Goal: Task Accomplishment & Management: Complete application form

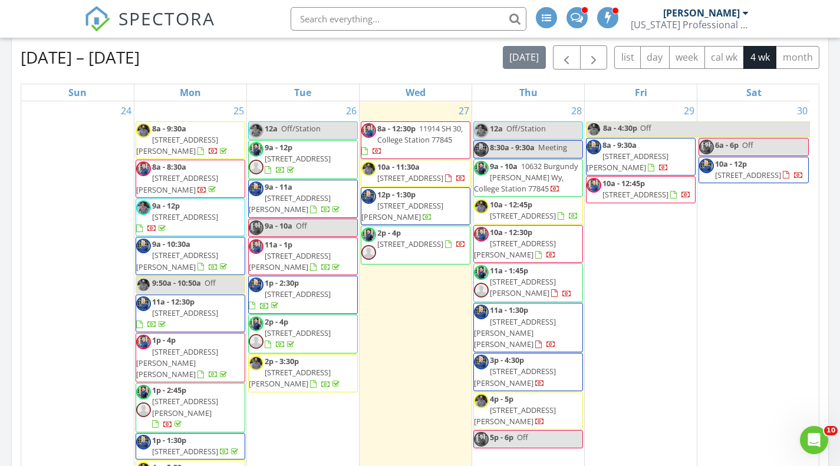
click at [624, 240] on div "29 8a - 4:30p Off 8a - 9:30a 436 Brazos Bnd, Snook 77878 10a - 12:45p 18280 Wig…" at bounding box center [641, 313] width 112 height 425
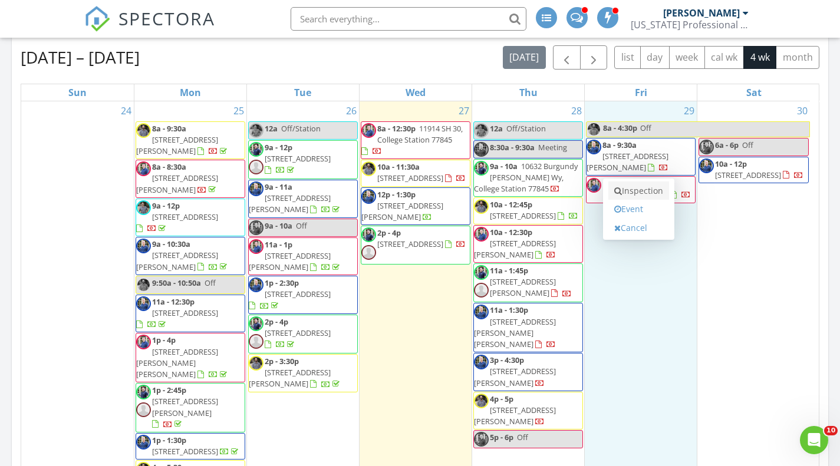
click at [637, 190] on link "Inspection" at bounding box center [639, 191] width 61 height 19
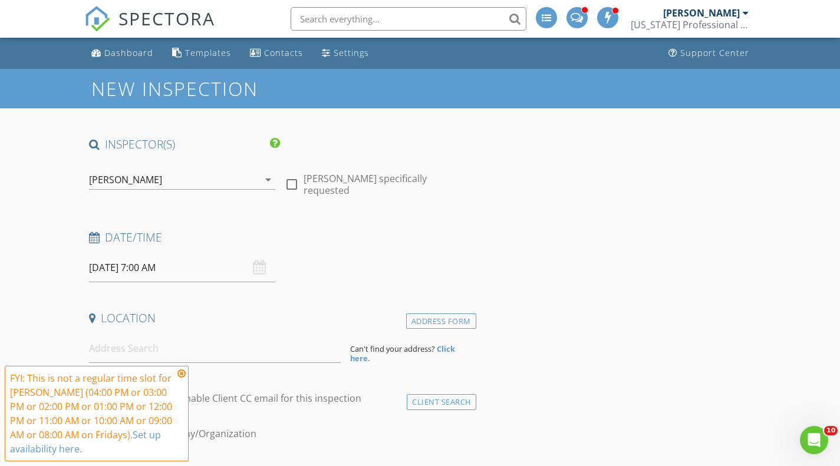
click at [269, 178] on icon "arrow_drop_down" at bounding box center [268, 180] width 14 height 14
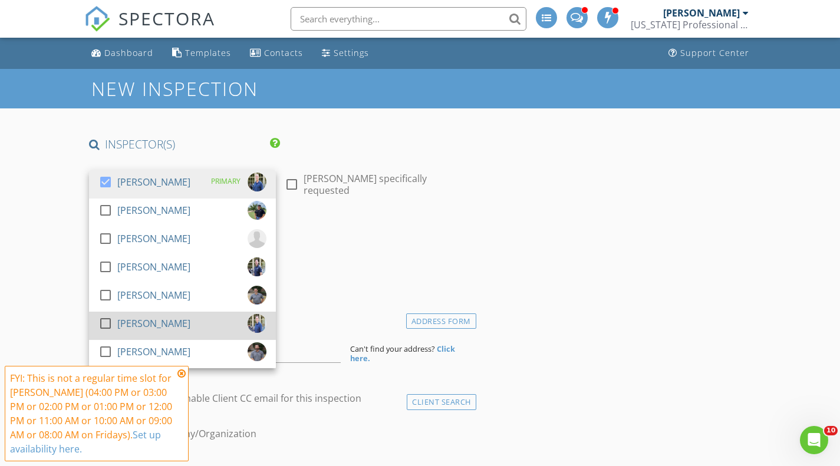
click at [106, 320] on div at bounding box center [106, 324] width 20 height 20
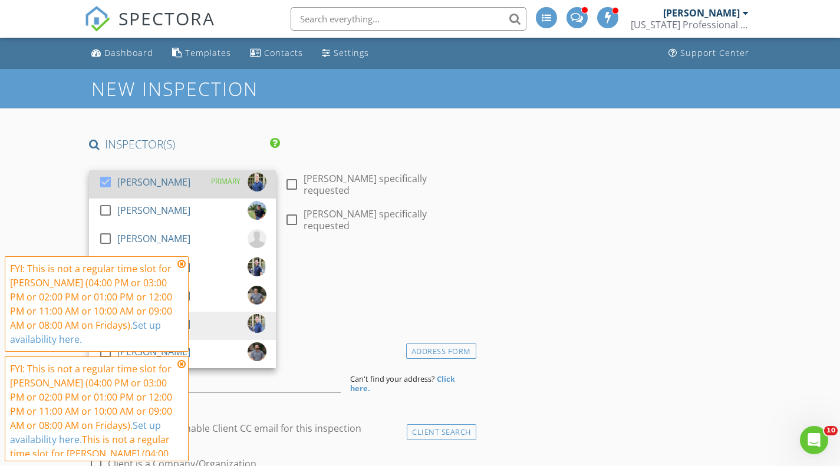
click at [108, 176] on div at bounding box center [106, 182] width 20 height 20
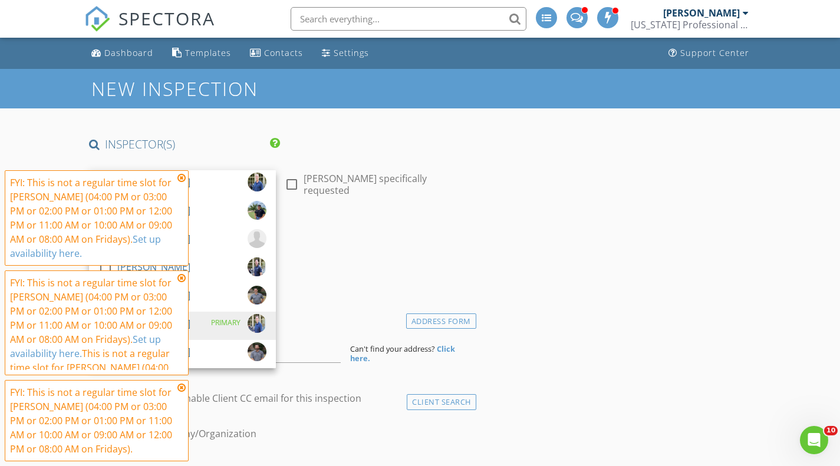
click at [180, 178] on icon at bounding box center [181, 177] width 8 height 9
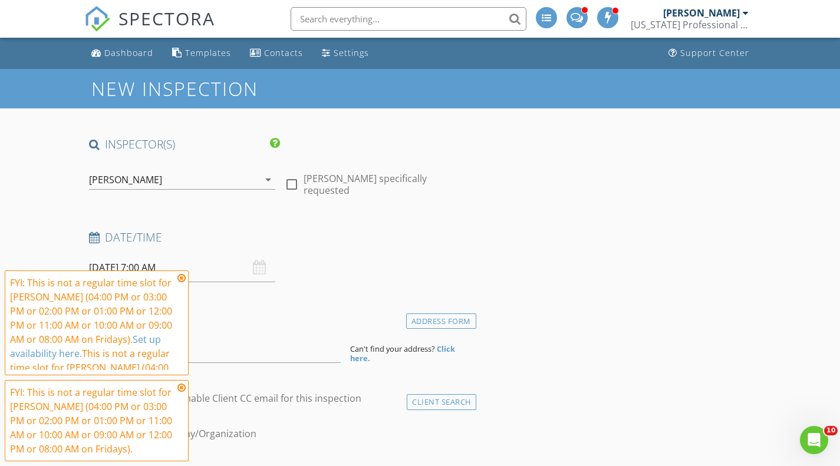
click at [179, 280] on icon at bounding box center [181, 278] width 8 height 9
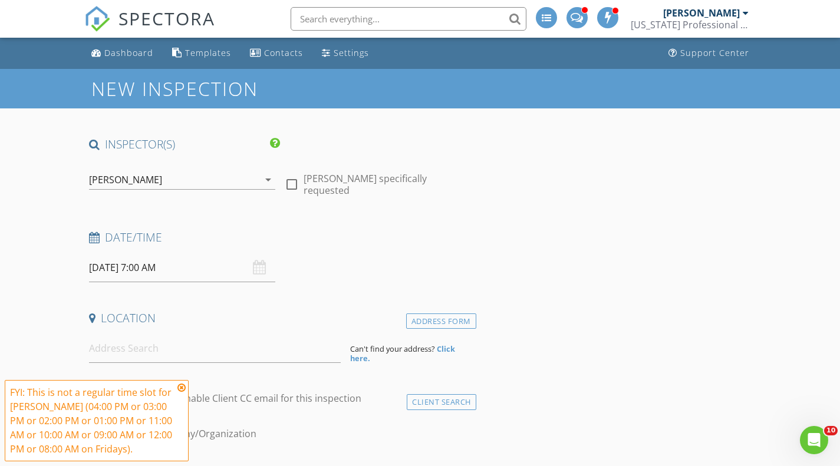
click at [160, 274] on input "08/29/2025 7:00 AM" at bounding box center [182, 268] width 187 height 29
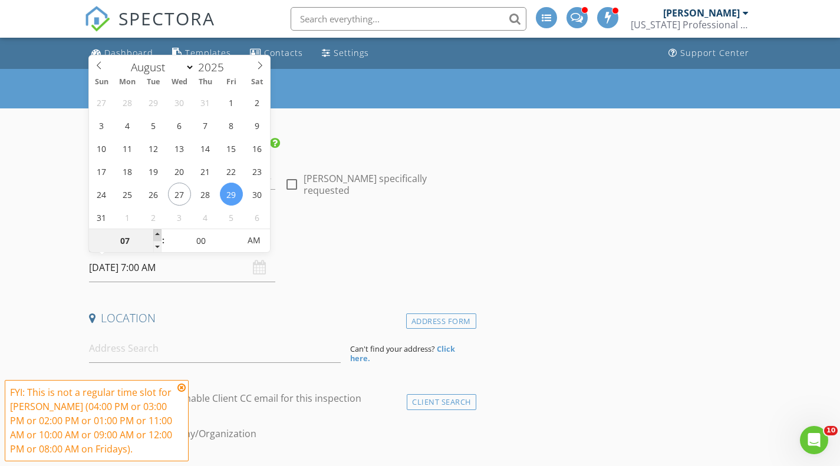
type input "08"
type input "08/29/2025 8:00 AM"
click at [155, 234] on span at bounding box center [157, 235] width 8 height 12
type input "09"
type input "08/29/2025 9:00 AM"
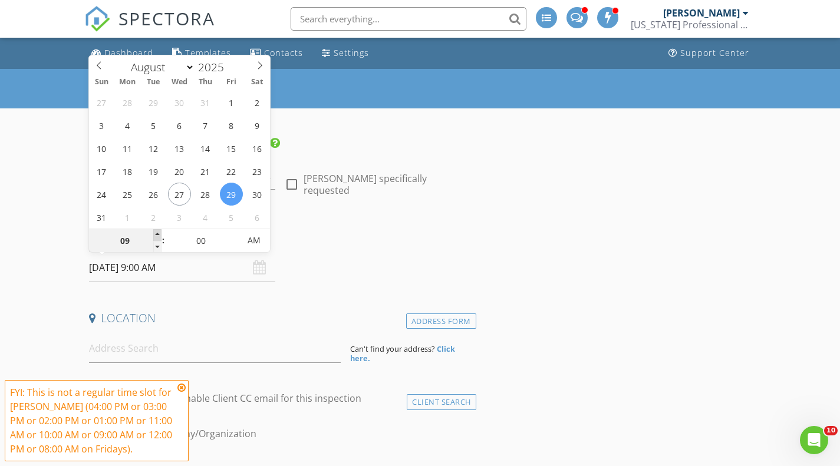
click at [155, 234] on span at bounding box center [157, 235] width 8 height 12
type input "10"
type input "08/29/2025 10:00 AM"
click at [155, 234] on span at bounding box center [157, 235] width 8 height 12
type input "11"
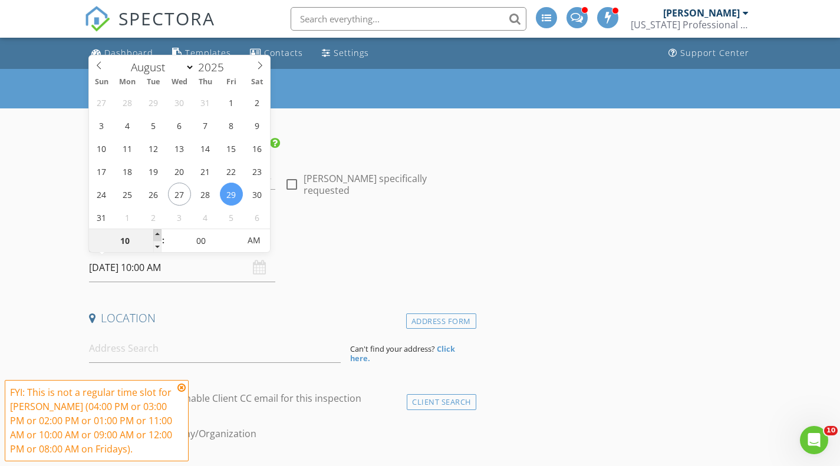
type input "08/29/2025 11:00 AM"
click at [155, 234] on span at bounding box center [157, 235] width 8 height 12
type input "12"
type input "08/29/2025 12:00 PM"
click at [155, 234] on span at bounding box center [157, 235] width 8 height 12
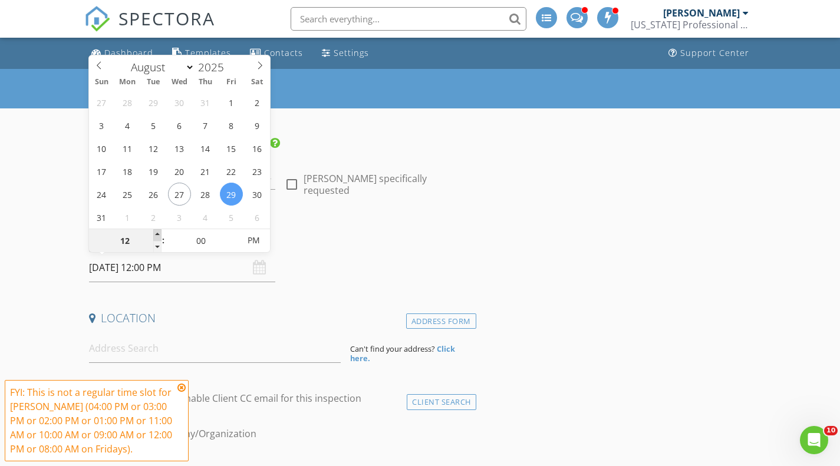
type input "01"
type input "08/29/2025 1:00 PM"
click at [155, 234] on span at bounding box center [157, 235] width 8 height 12
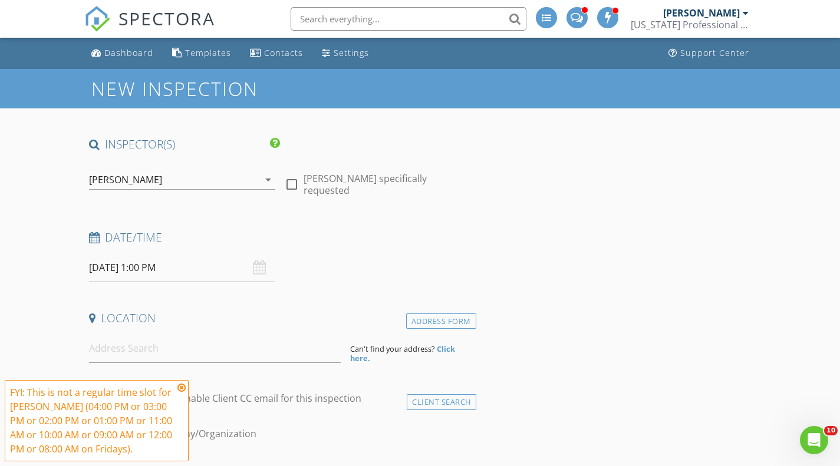
click at [326, 242] on h4 "Date/Time" at bounding box center [280, 237] width 383 height 15
click at [199, 354] on input at bounding box center [215, 348] width 252 height 29
click at [181, 385] on icon at bounding box center [181, 387] width 8 height 9
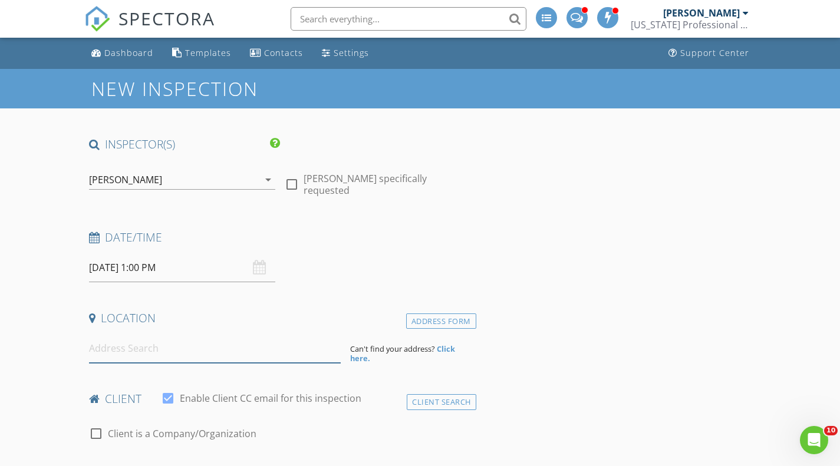
click at [170, 350] on input at bounding box center [215, 348] width 252 height 29
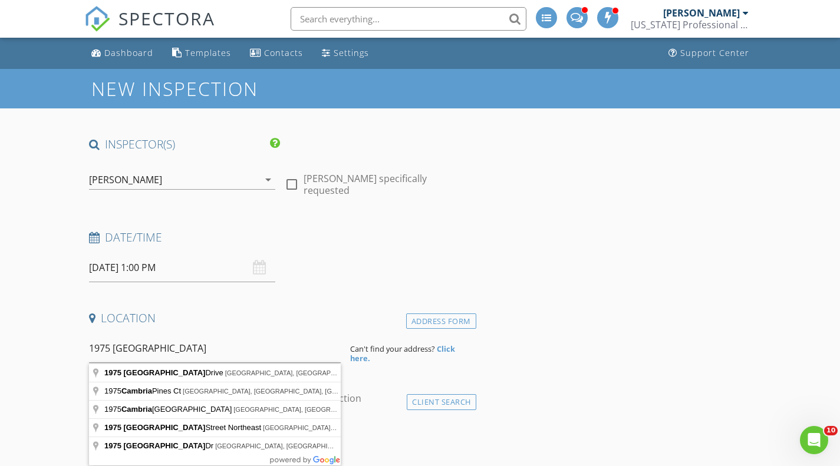
type input "1975 Cambria Drive, Bryan, TX, USA"
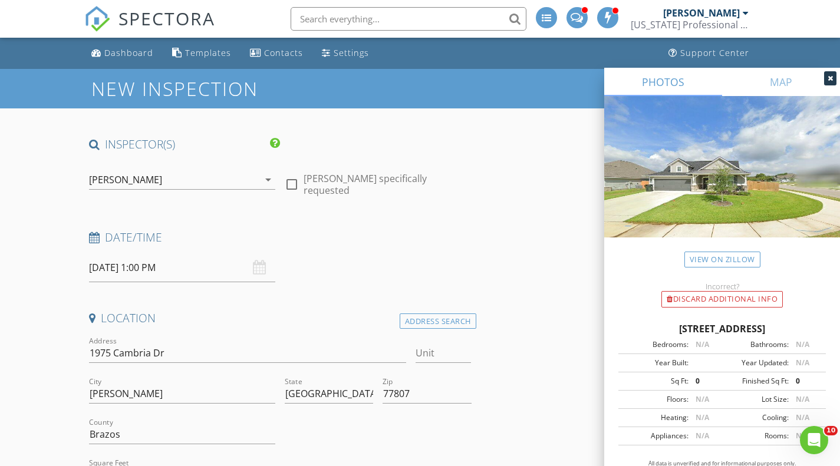
scroll to position [177, 0]
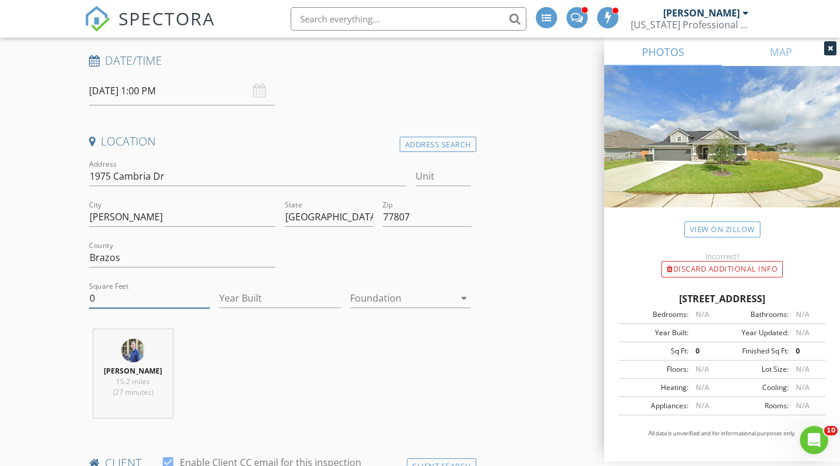
click at [170, 303] on input "0" at bounding box center [149, 298] width 121 height 19
type input "1610"
click at [323, 361] on div "Caleb Bartel 15.2 miles (27 minutes)" at bounding box center [280, 379] width 392 height 98
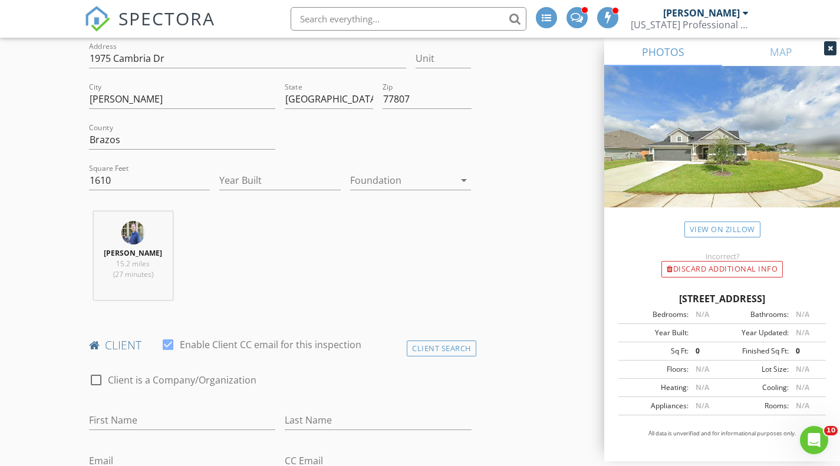
scroll to position [472, 0]
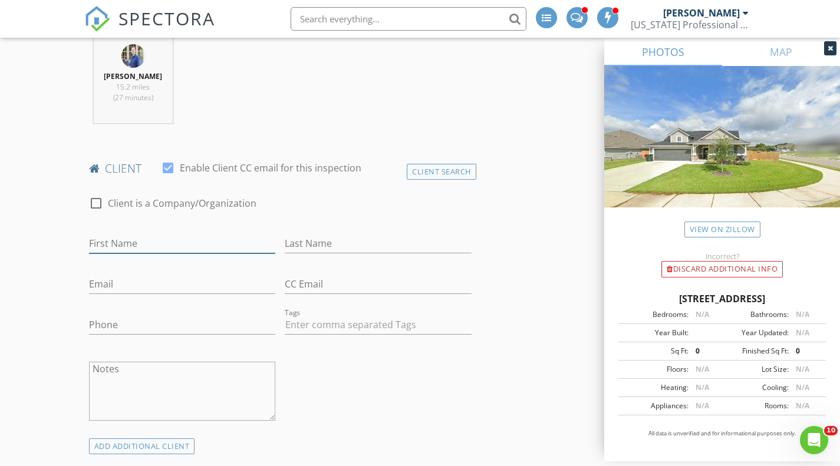
click at [190, 241] on input "First Name" at bounding box center [182, 243] width 187 height 19
type input "Lynn"
click at [362, 237] on input "Last Name" at bounding box center [378, 243] width 187 height 19
type input "Dow"
click at [165, 277] on input "Email" at bounding box center [182, 284] width 187 height 19
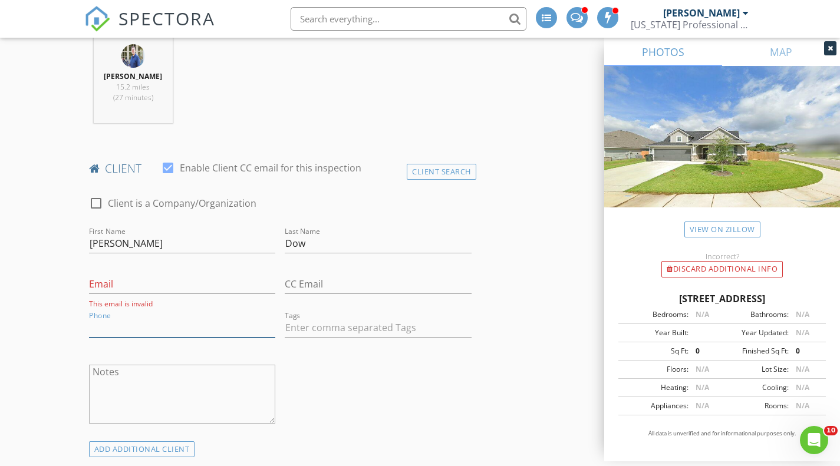
click at [138, 321] on input "Phone" at bounding box center [182, 327] width 187 height 19
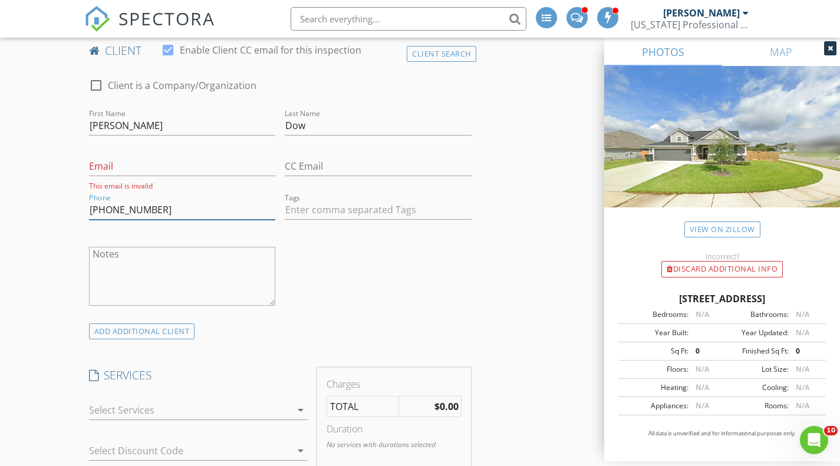
type input "972-877-3073"
click at [300, 412] on icon "arrow_drop_down" at bounding box center [301, 410] width 14 height 14
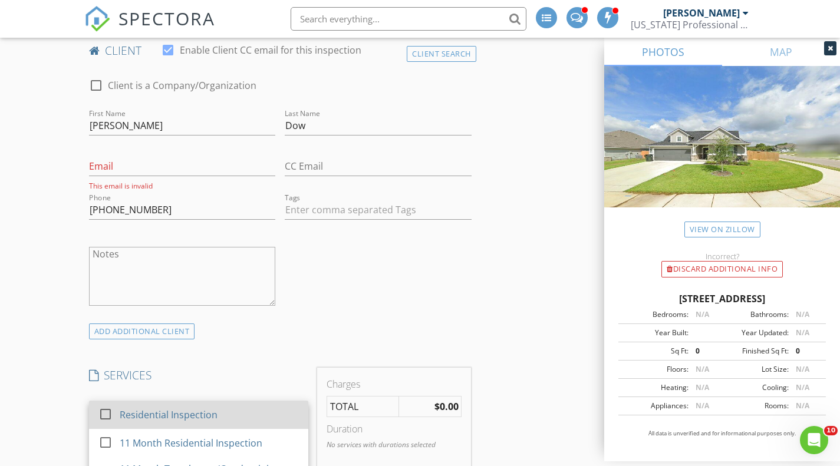
click at [190, 406] on div "Residential Inspection" at bounding box center [209, 415] width 179 height 24
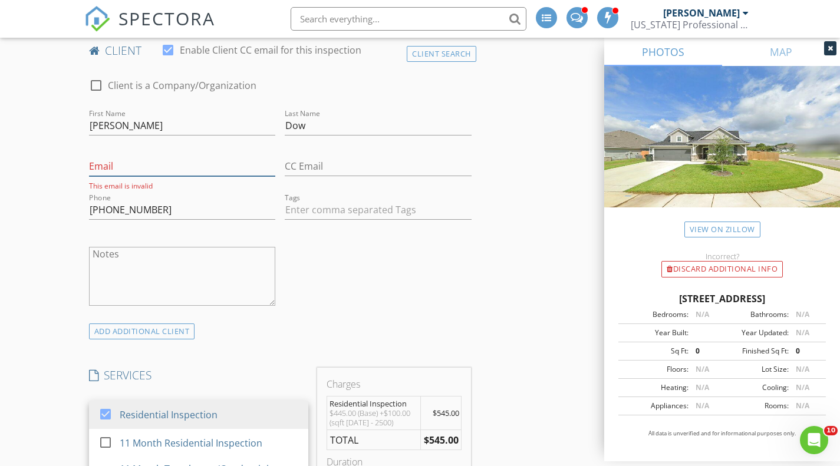
click at [239, 166] on input "Email" at bounding box center [182, 166] width 187 height 19
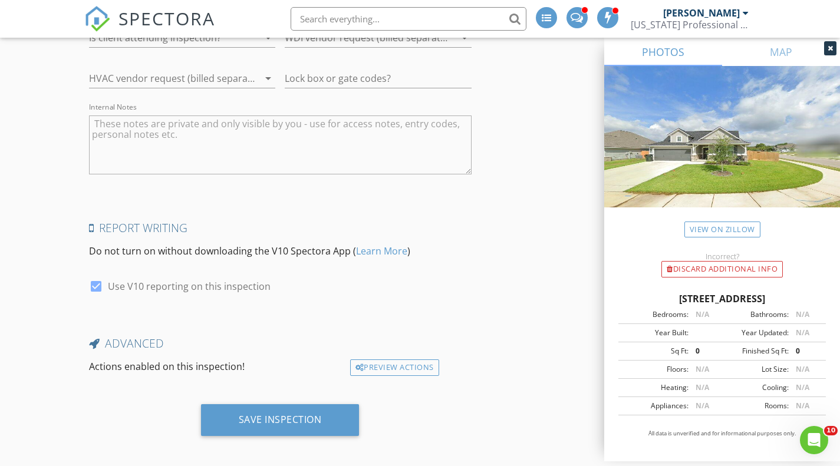
scroll to position [1893, 0]
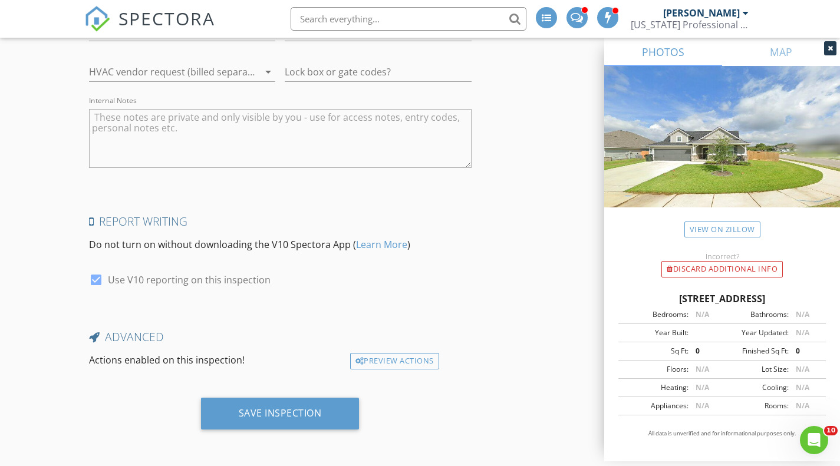
type input "lynngdow@gmail.com"
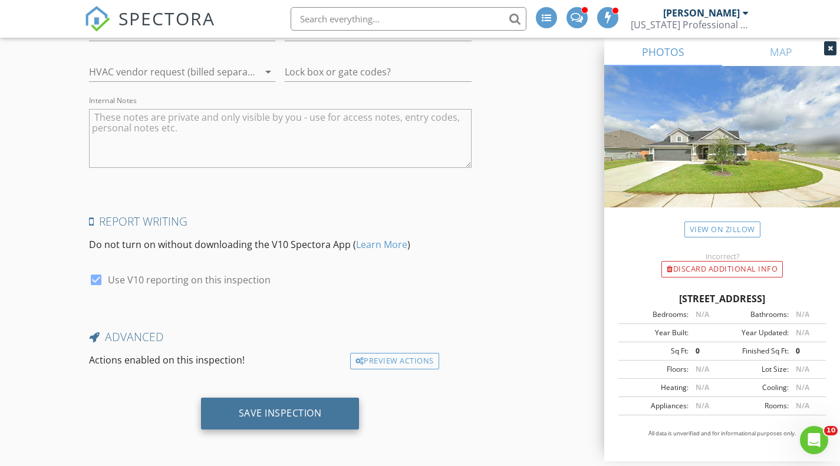
click at [314, 412] on div "Save Inspection" at bounding box center [280, 413] width 83 height 12
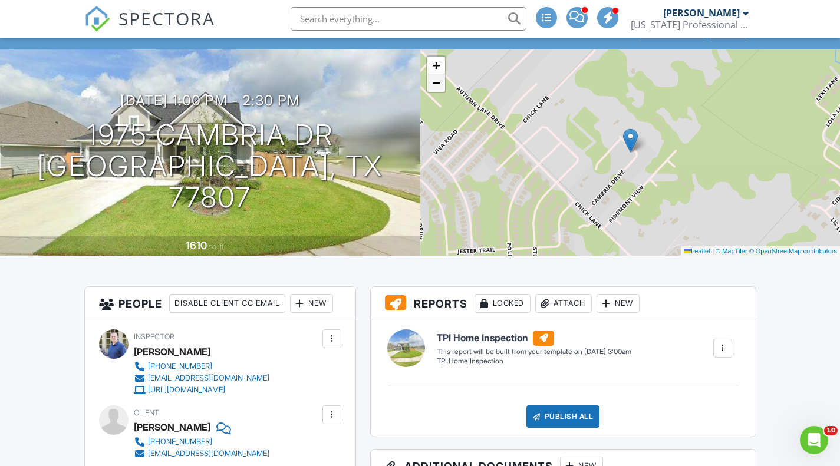
click at [435, 88] on span "−" at bounding box center [436, 82] width 8 height 15
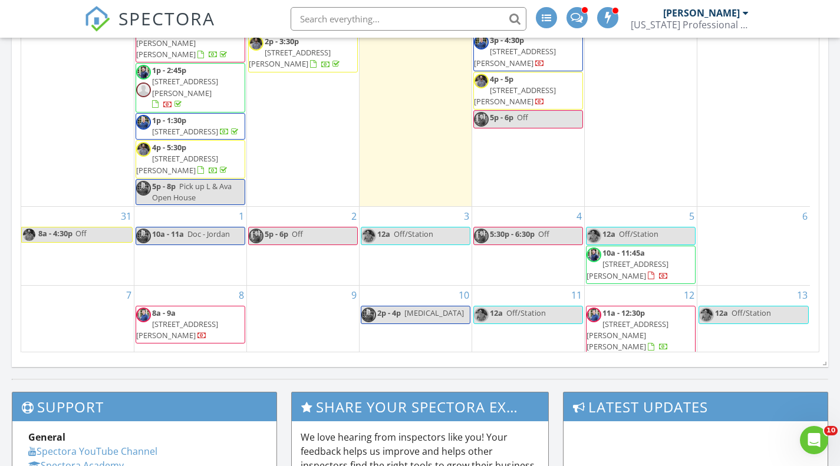
scroll to position [826, 0]
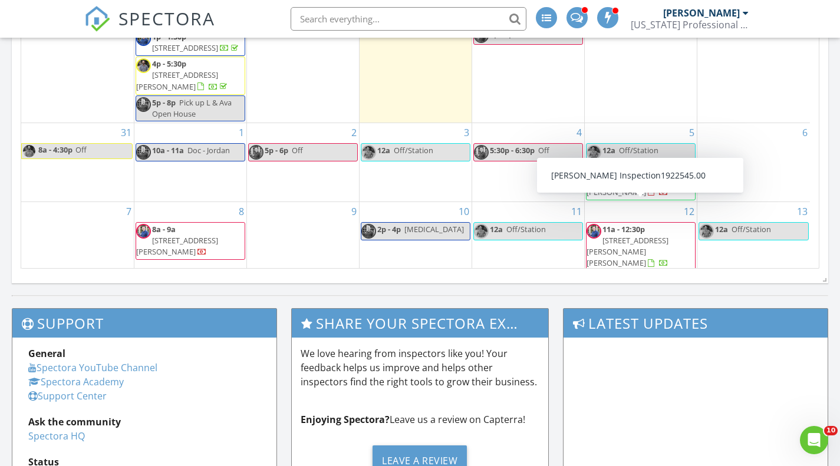
click at [632, 224] on span "11a - 12:30p" at bounding box center [624, 229] width 42 height 11
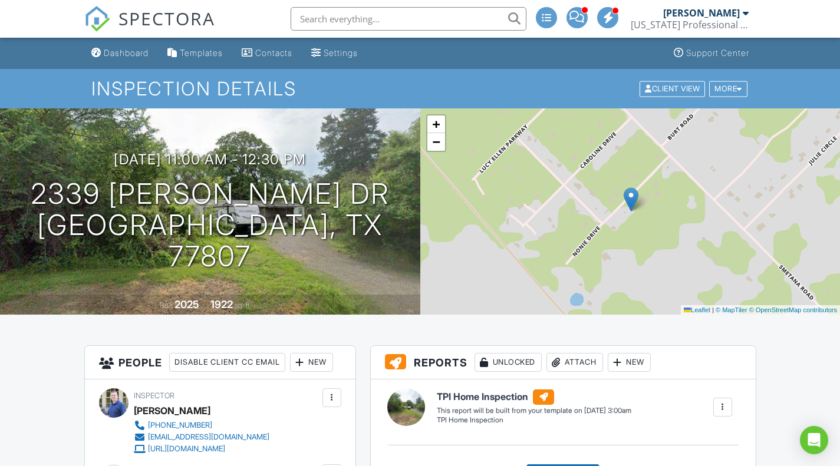
click at [147, 20] on span "SPECTORA" at bounding box center [167, 18] width 97 height 25
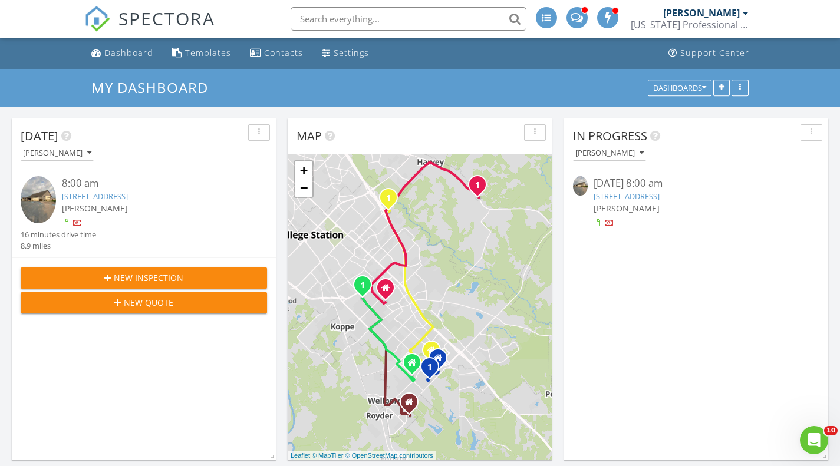
click at [617, 186] on div "[DATE] 8:00 am" at bounding box center [696, 183] width 205 height 15
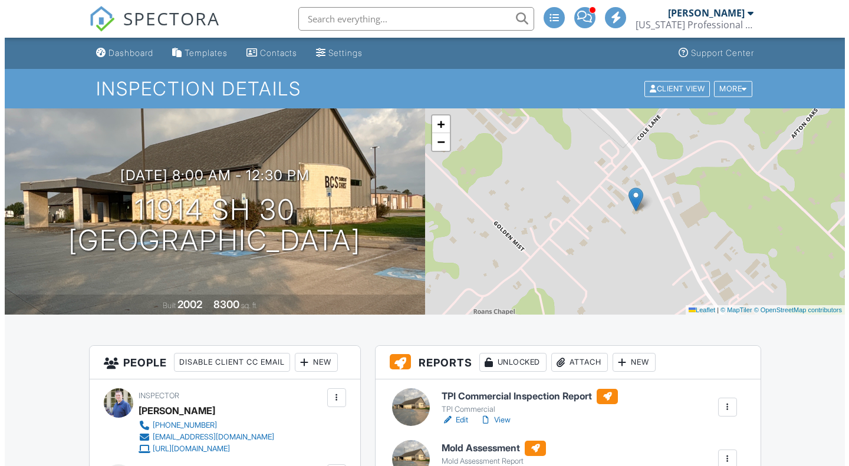
scroll to position [236, 0]
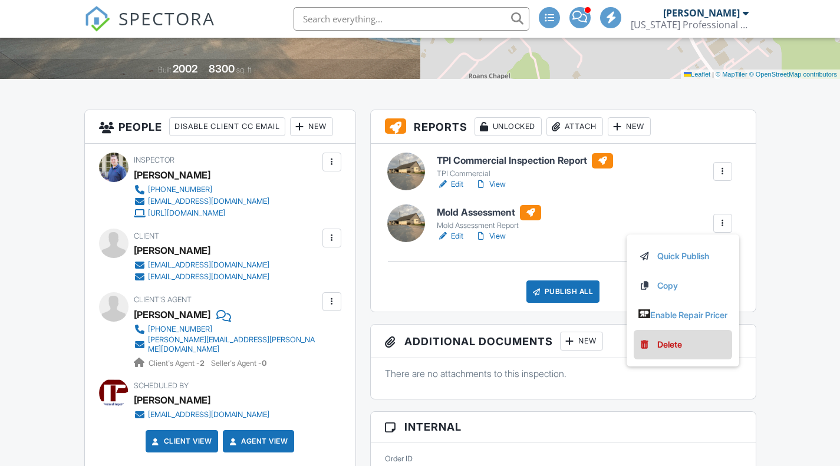
click at [667, 343] on div "Delete" at bounding box center [669, 344] width 25 height 13
click at [0, 0] on link "Delete" at bounding box center [0, 0] width 0 height 0
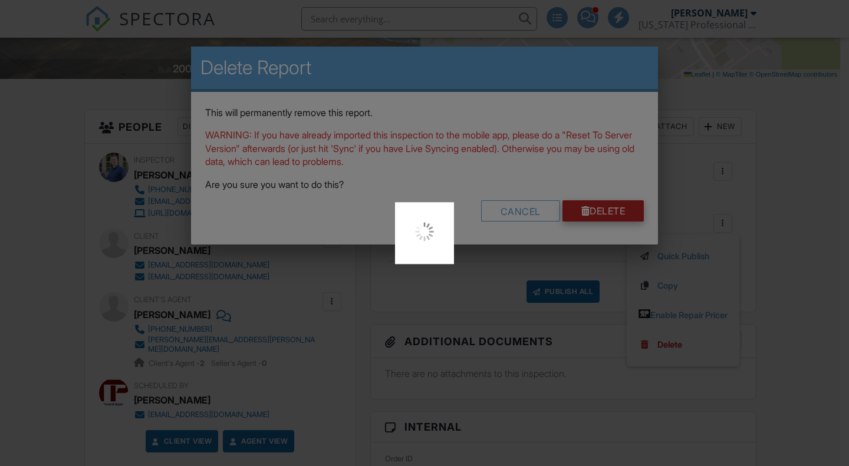
scroll to position [0, 0]
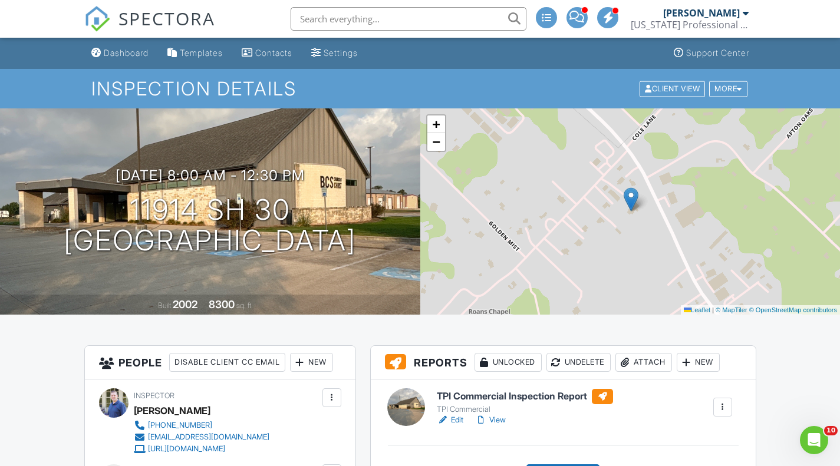
click at [148, 13] on span "SPECTORA" at bounding box center [167, 18] width 97 height 25
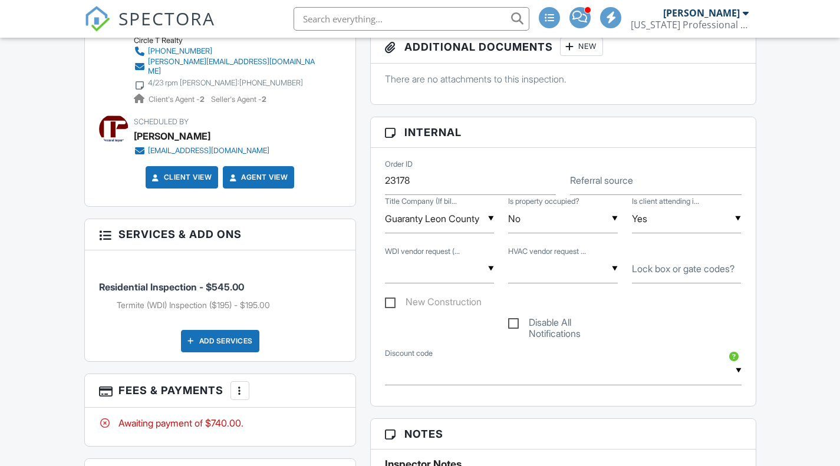
scroll to position [531, 0]
click at [687, 269] on label "Lock box or gate codes?" at bounding box center [683, 268] width 103 height 13
click at [687, 269] on input "Lock box or gate codes?" at bounding box center [687, 269] width 110 height 29
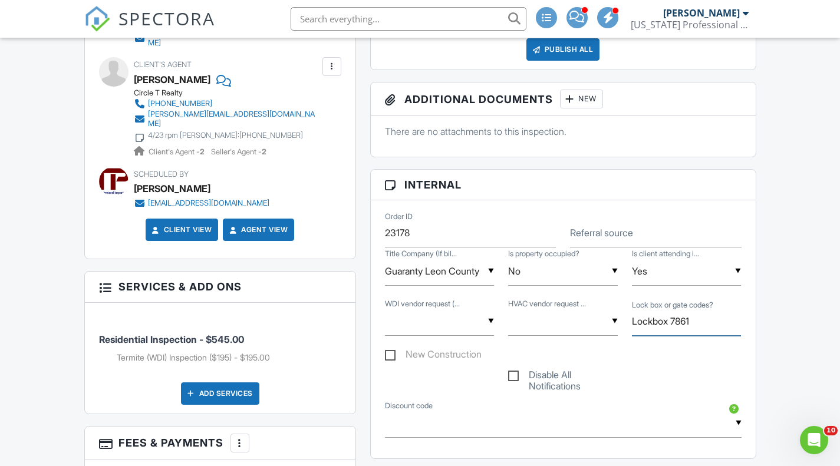
scroll to position [413, 0]
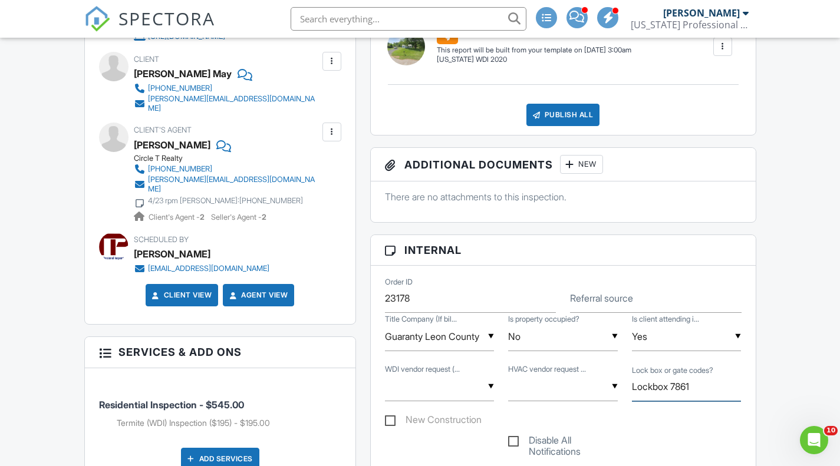
type input "Lockbox 7861"
click at [685, 339] on input "Yes" at bounding box center [687, 337] width 110 height 29
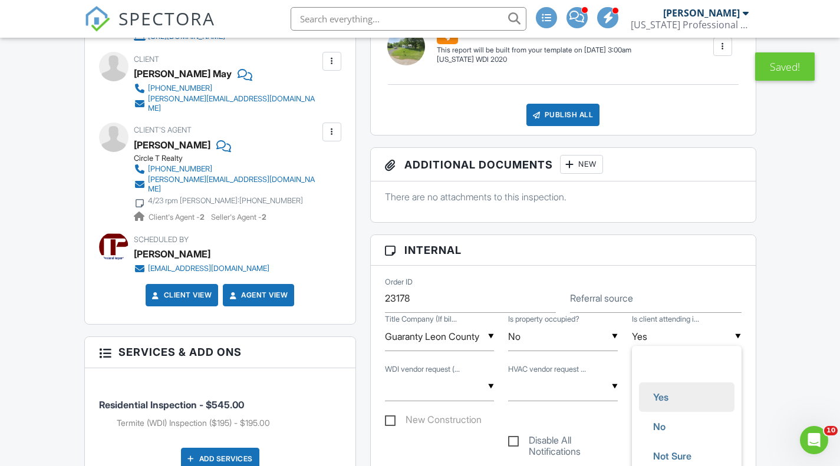
click at [699, 254] on h3 "Internal" at bounding box center [563, 250] width 385 height 31
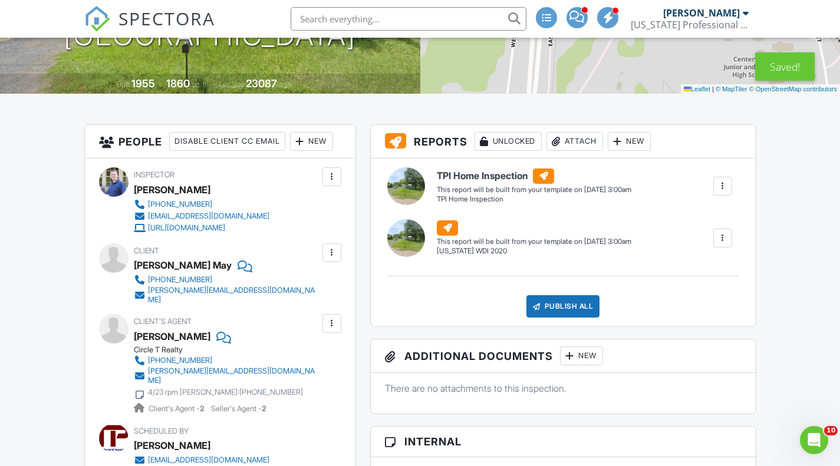
scroll to position [118, 0]
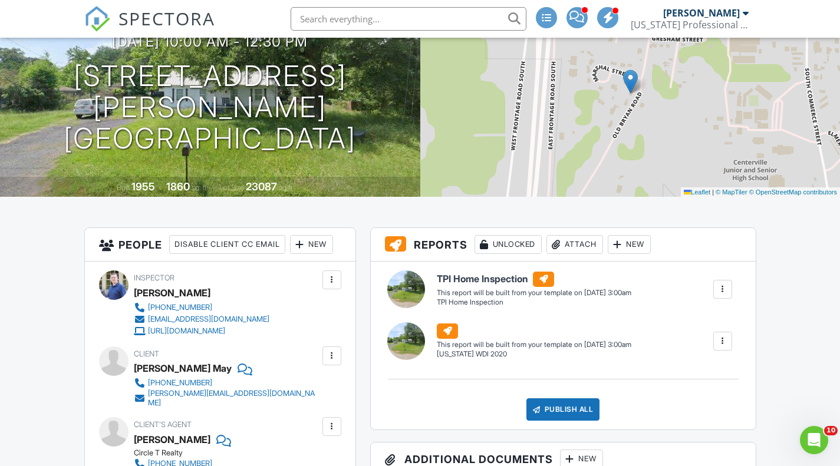
click at [147, 17] on span "SPECTORA" at bounding box center [167, 18] width 97 height 25
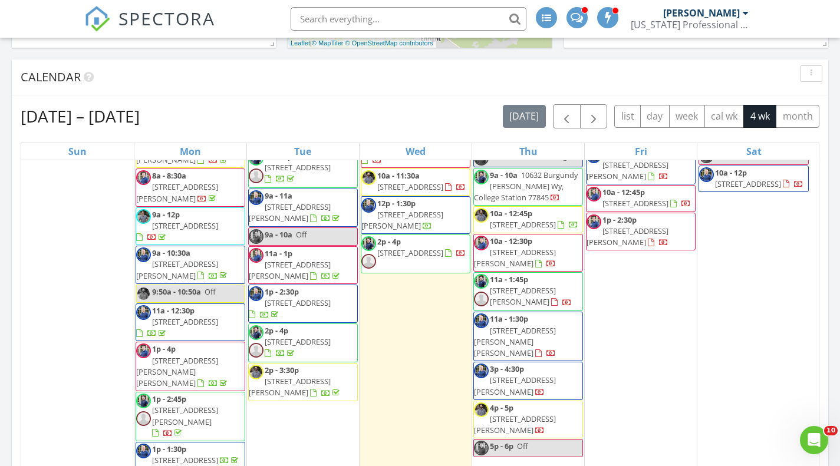
scroll to position [767, 0]
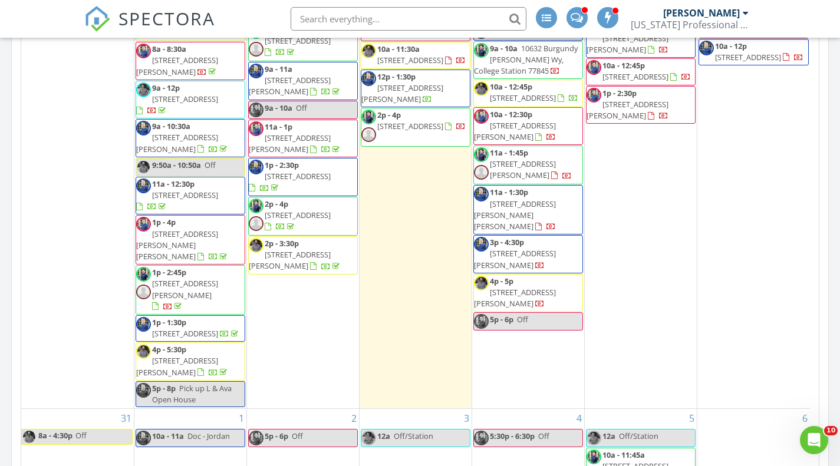
scroll to position [50, 0]
